Goal: Find specific page/section: Find specific page/section

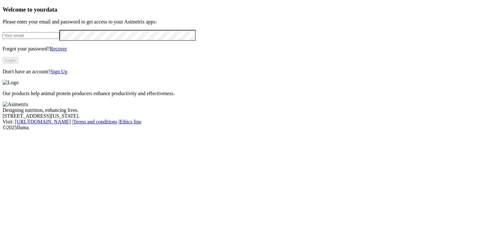
type input "[PERSON_NAME][EMAIL_ADDRESS][PERSON_NAME][DOMAIN_NAME]"
click at [18, 64] on button "Login" at bounding box center [11, 60] width 16 height 7
